Goal: Task Accomplishment & Management: Use online tool/utility

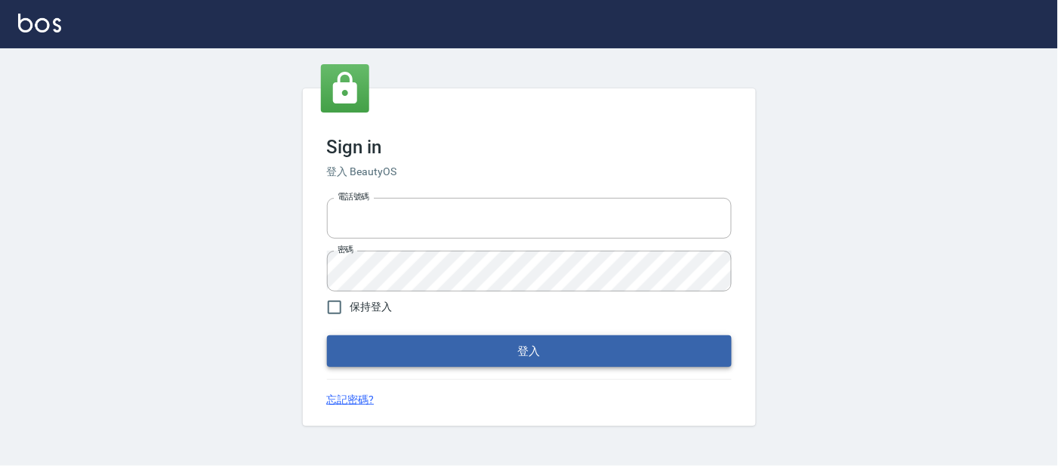
type input "25866822"
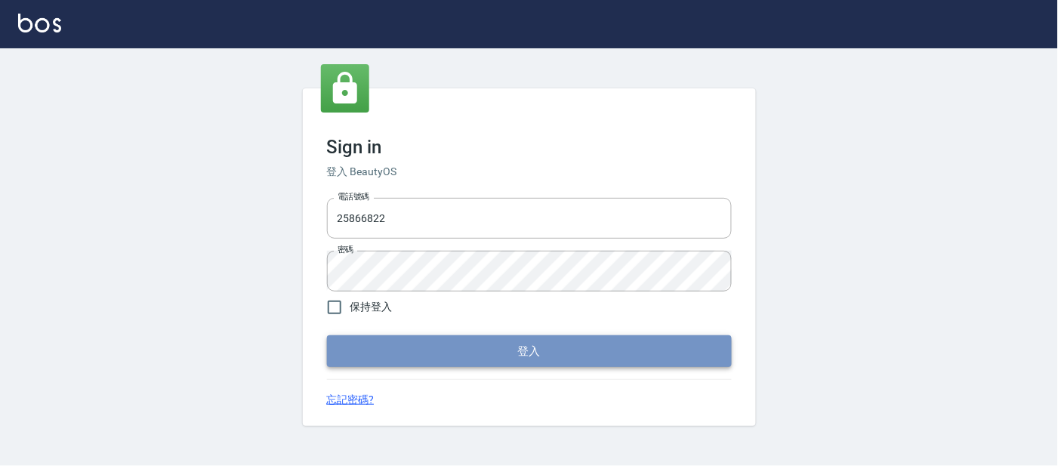
click at [522, 355] on button "登入" at bounding box center [529, 351] width 405 height 32
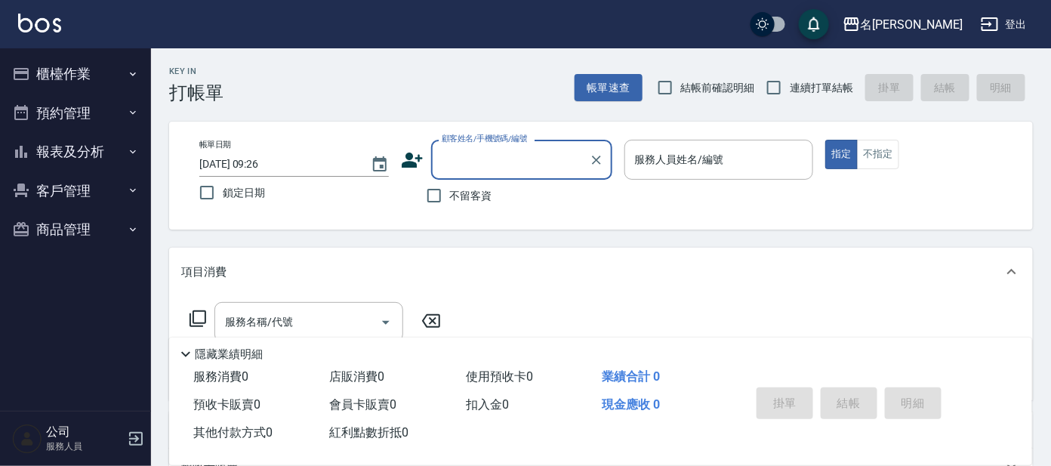
drag, startPoint x: 529, startPoint y: 154, endPoint x: 520, endPoint y: 151, distance: 9.6
click at [523, 153] on input "顧客姓名/手機號碼/編號" at bounding box center [510, 160] width 145 height 26
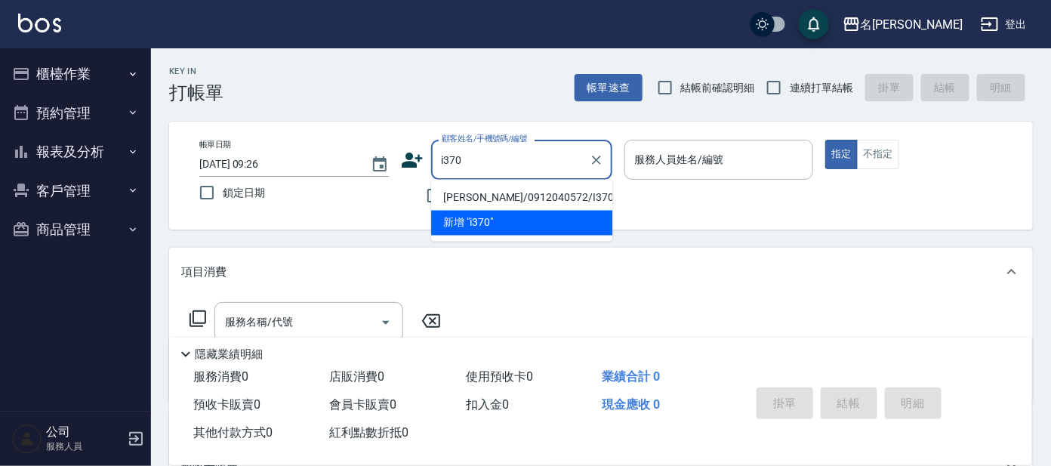
click at [514, 192] on li "[PERSON_NAME]/0912040572/I370" at bounding box center [521, 198] width 181 height 25
type input "[PERSON_NAME]/0912040572/I370"
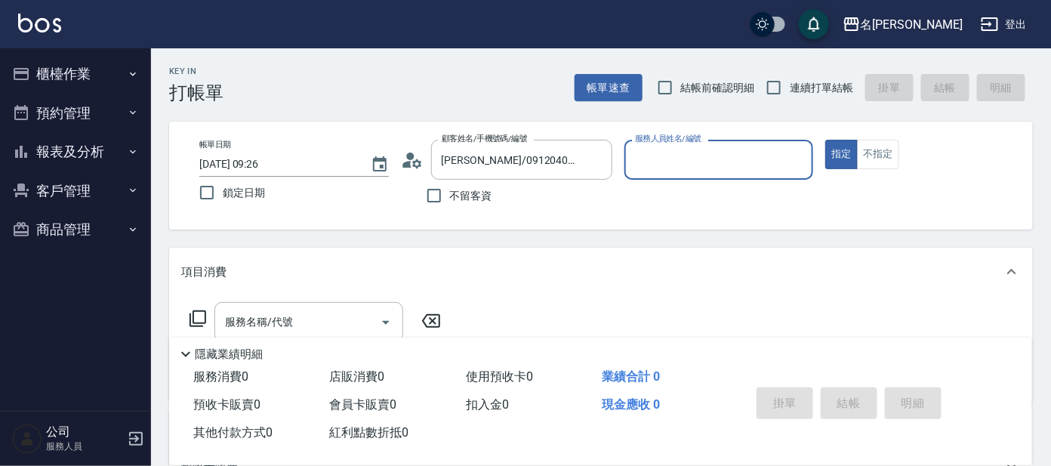
click at [407, 159] on icon at bounding box center [412, 160] width 23 height 23
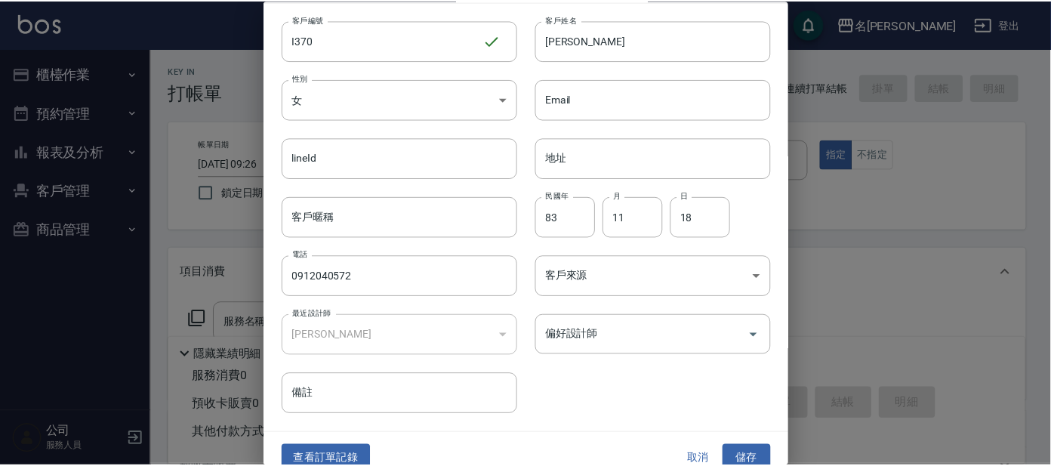
scroll to position [57, 0]
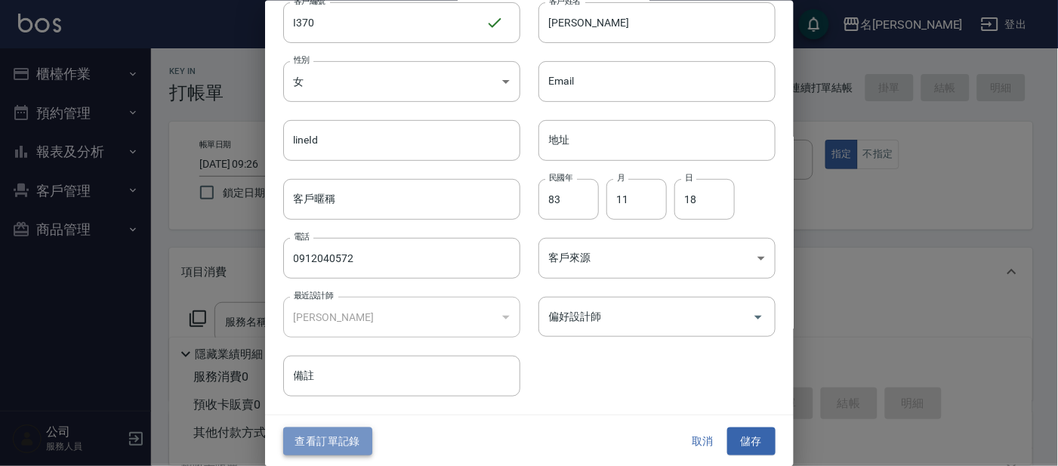
click at [349, 436] on button "查看訂單記錄" at bounding box center [327, 442] width 89 height 28
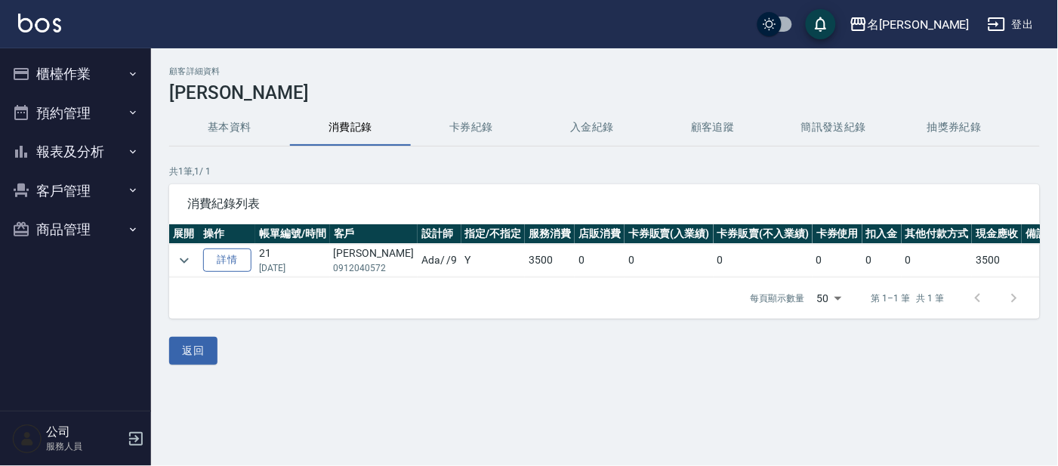
click at [228, 255] on link "詳情" at bounding box center [227, 260] width 48 height 23
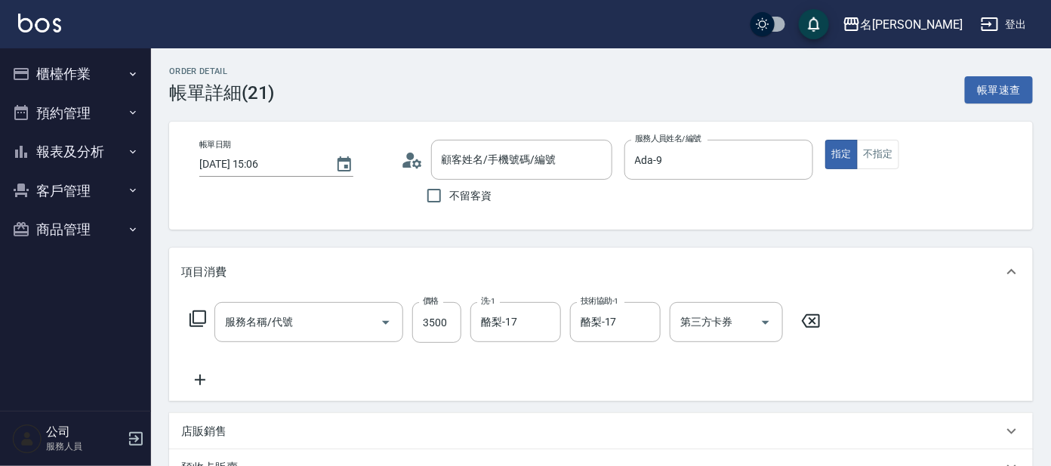
type input "[DATE] 15:06"
type input "Ada-9"
type input "[PERSON_NAME]/0912040572/I370"
type input "縮毛矯正無重力(207)"
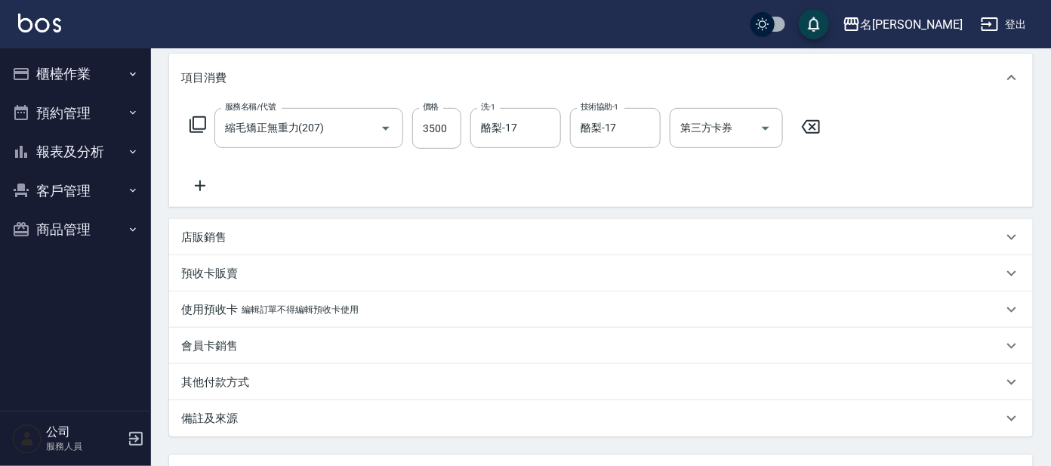
scroll to position [94, 0]
